Goal: Information Seeking & Learning: Learn about a topic

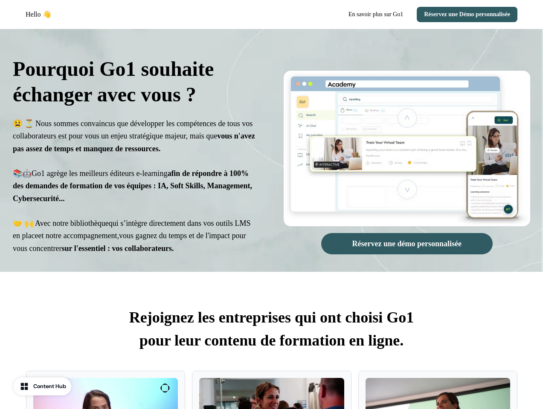
click at [271, 14] on div "Hello 👋 En savoir plus sur Go1 Réservez une Démo personnalisée" at bounding box center [271, 14] width 543 height 29
click at [147, 14] on div "Hello 👋" at bounding box center [147, 14] width 243 height 10
click at [365, 14] on button "En savoir plus sur Go1" at bounding box center [376, 14] width 68 height 15
click at [463, 14] on button "Réservez une Démo personnalisée" at bounding box center [467, 14] width 101 height 15
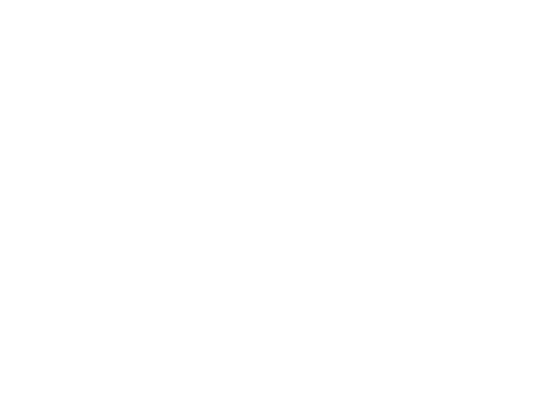
click at [407, 0] on html at bounding box center [273, 0] width 546 height 0
click at [406, 0] on html at bounding box center [273, 0] width 546 height 0
click at [271, 0] on html at bounding box center [273, 0] width 546 height 0
